Goal: Task Accomplishment & Management: Use online tool/utility

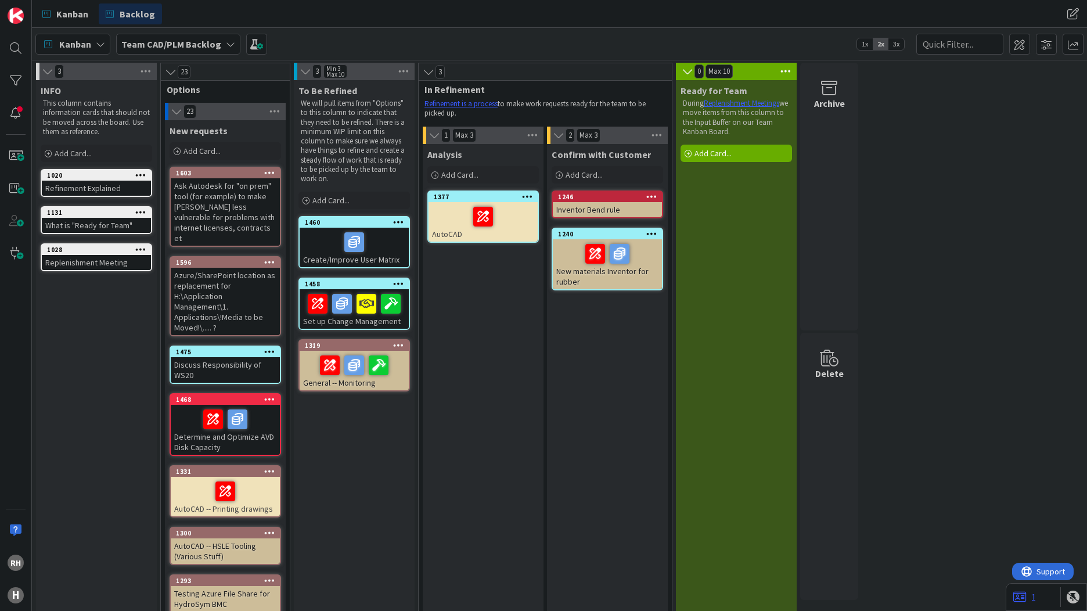
click at [209, 45] on b "Team CAD/PLM Backlog" at bounding box center [171, 44] width 100 height 12
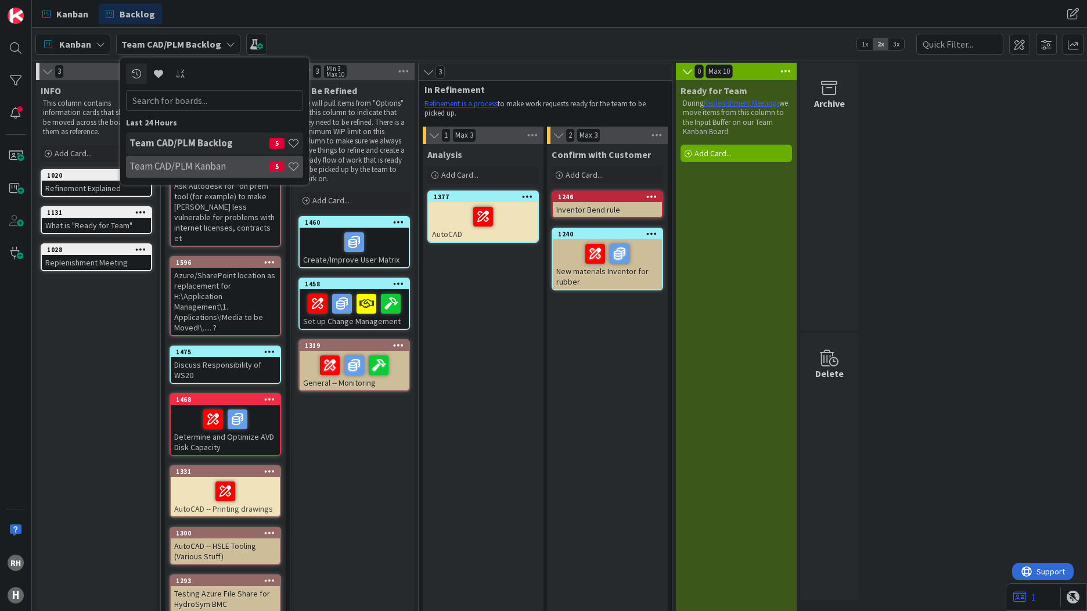
click at [197, 168] on h4 "Team CAD/PLM Kanban" at bounding box center [200, 166] width 140 height 12
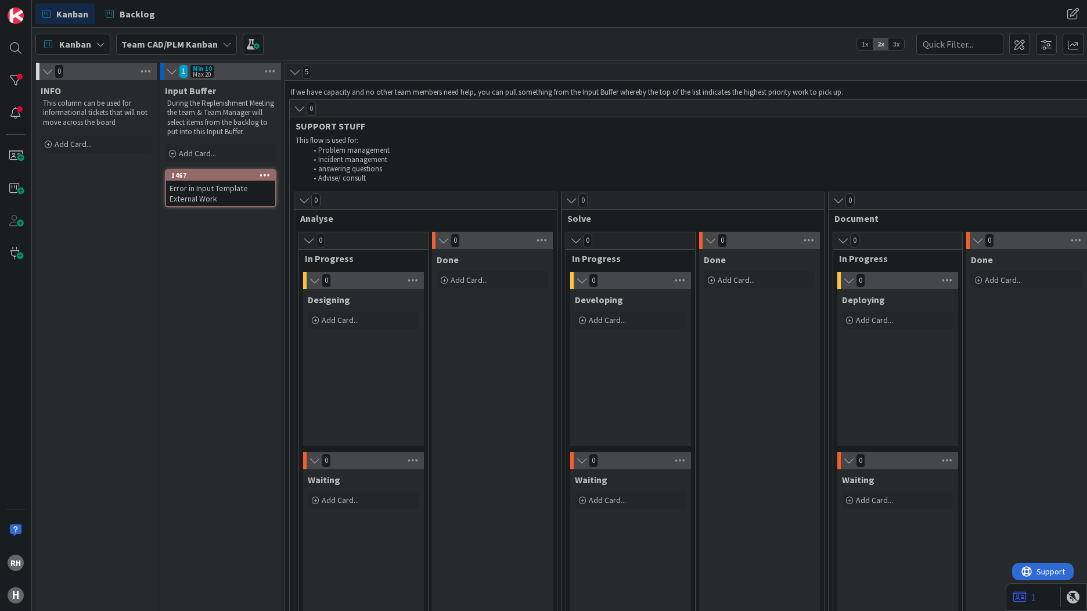
click at [209, 201] on div "Error in Input Template External Work" at bounding box center [220, 194] width 109 height 26
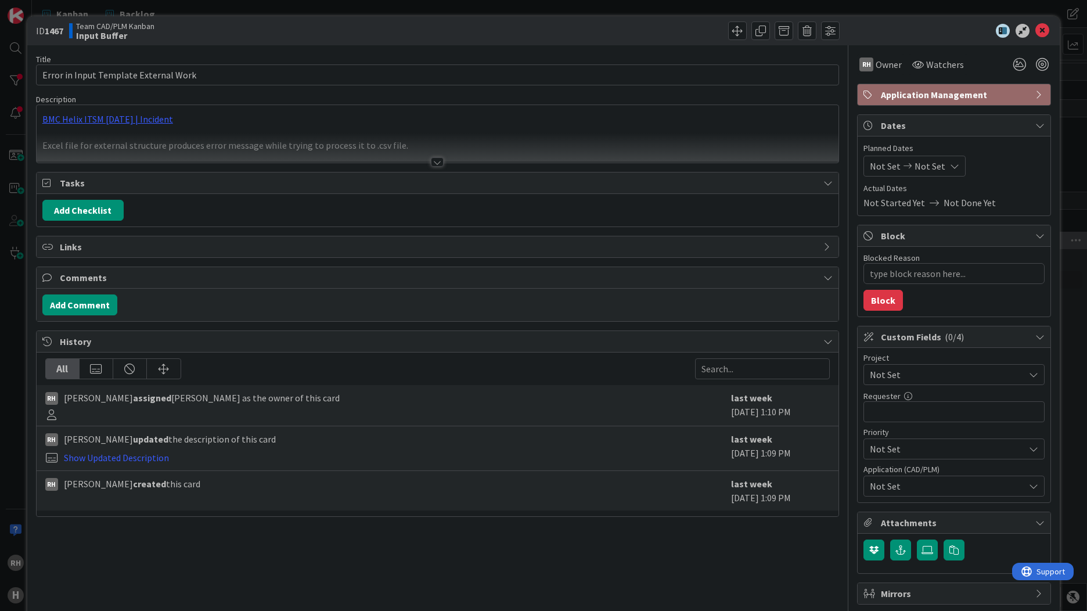
type textarea "x"
